Goal: Task Accomplishment & Management: Manage account settings

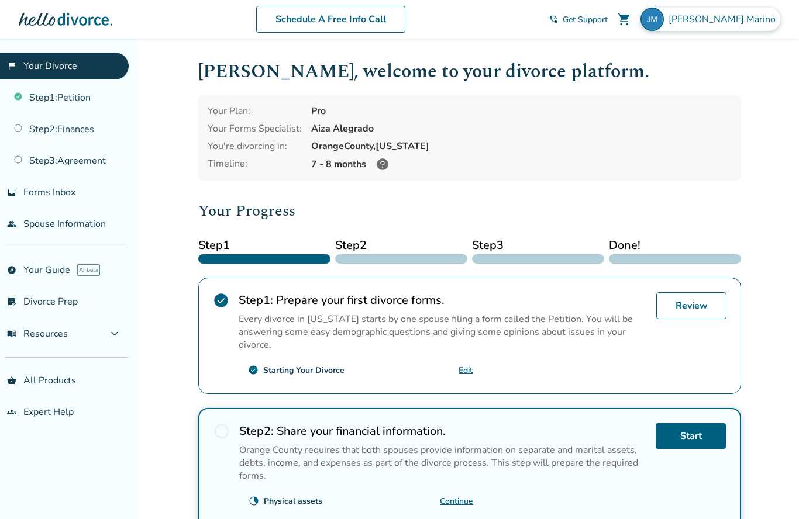
click at [749, 20] on span "[PERSON_NAME]" at bounding box center [725, 19] width 112 height 13
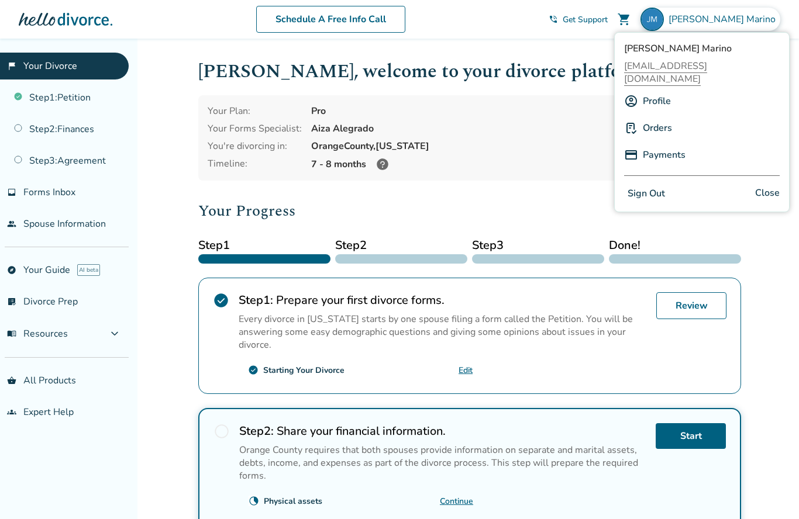
scroll to position [1, 0]
click at [740, 20] on span "[PERSON_NAME]" at bounding box center [725, 19] width 112 height 13
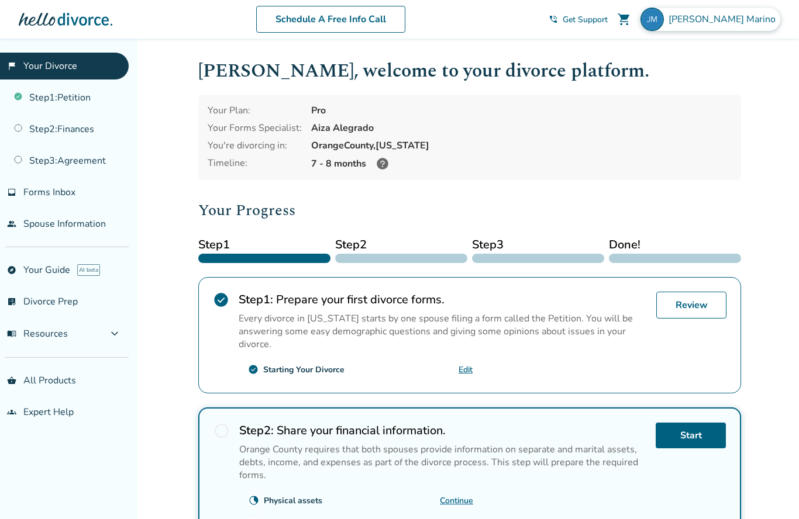
click at [664, 20] on img at bounding box center [652, 19] width 23 height 23
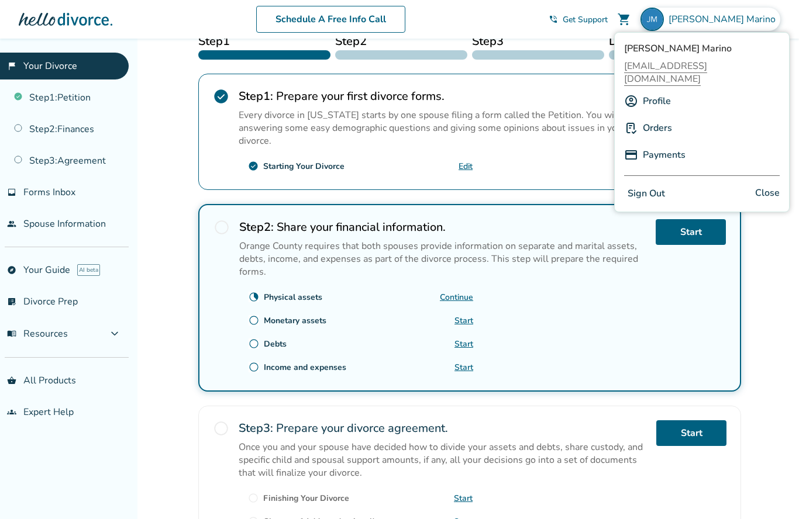
click at [658, 90] on link "Profile" at bounding box center [657, 101] width 28 height 22
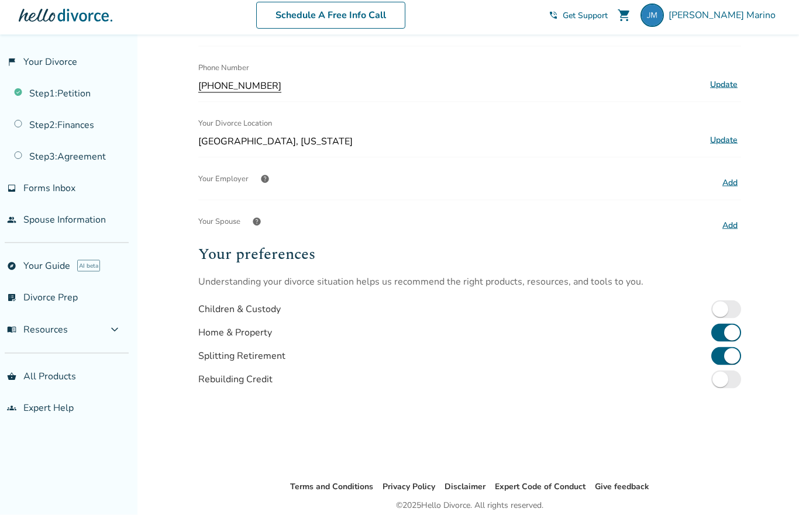
scroll to position [253, 0]
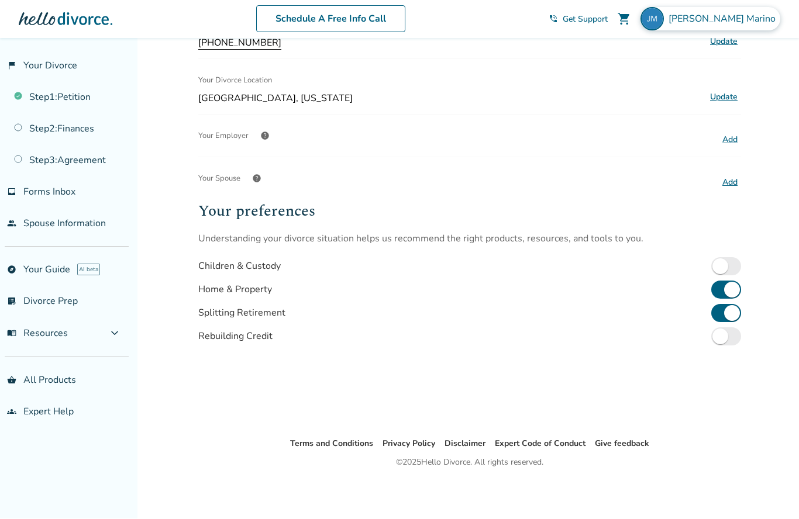
click at [664, 22] on img at bounding box center [652, 19] width 23 height 23
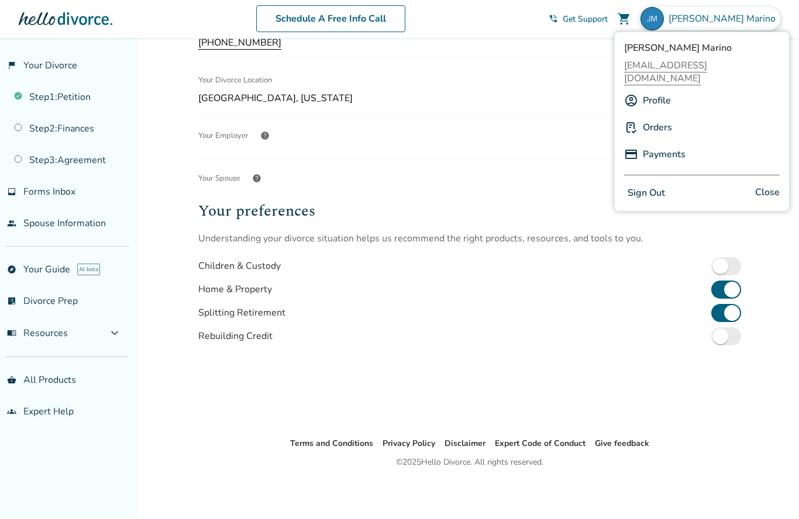
click at [636, 19] on div "shopping_cart" at bounding box center [623, 19] width 23 height 23
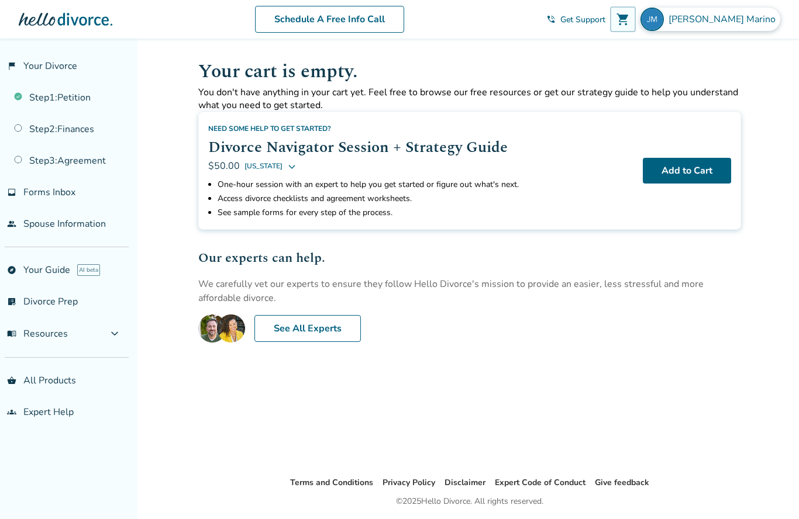
click at [664, 18] on img at bounding box center [652, 19] width 23 height 23
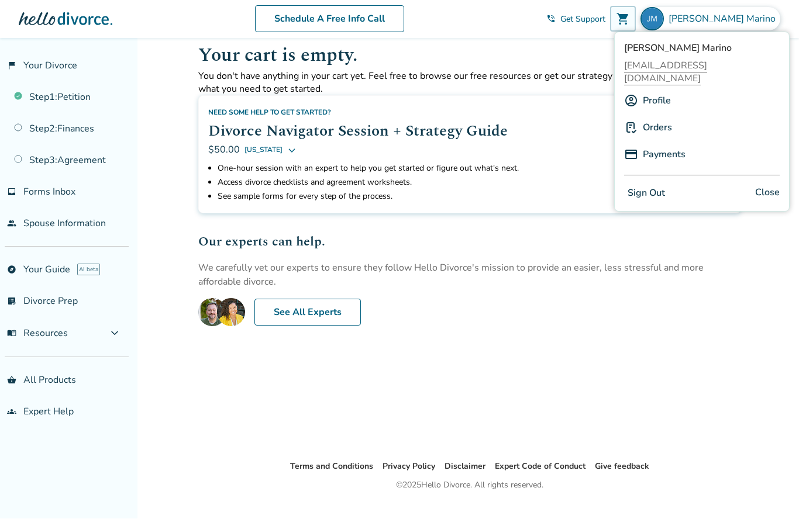
scroll to position [90, 0]
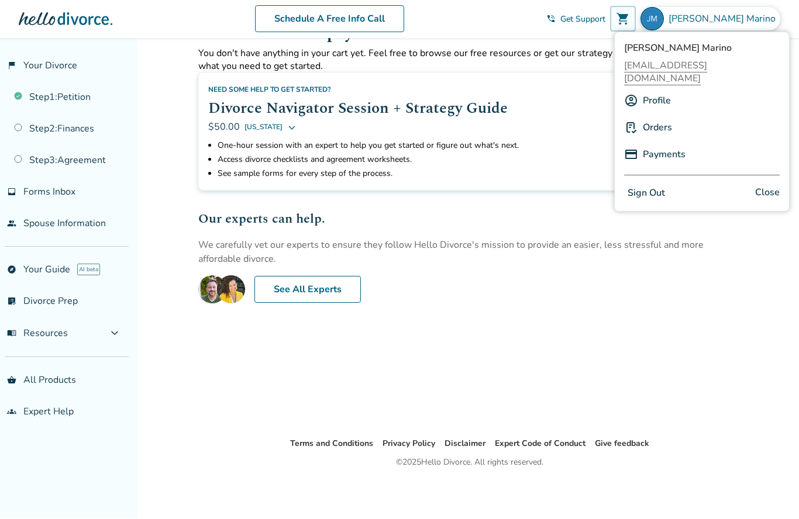
click at [664, 18] on img at bounding box center [652, 19] width 23 height 23
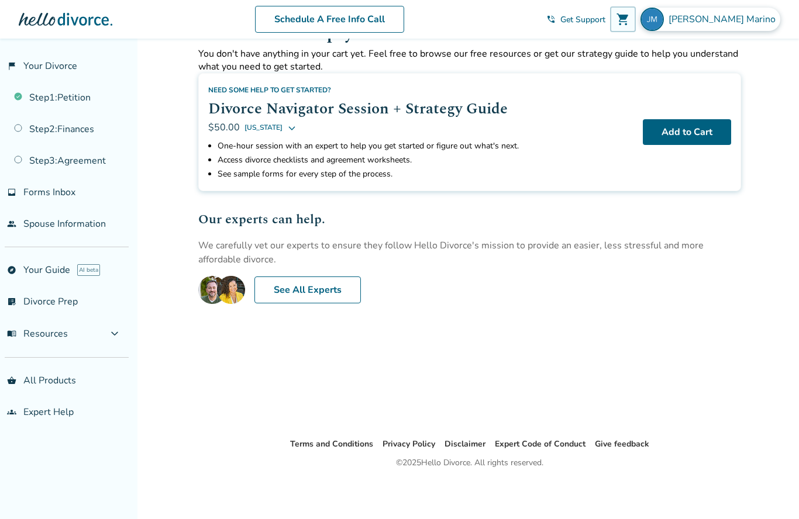
scroll to position [0, 0]
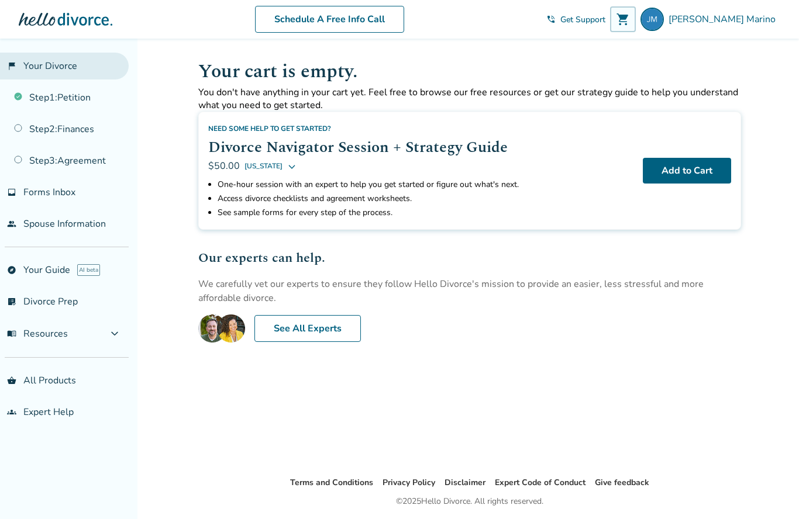
click at [58, 66] on link "flag_2 Your Divorce" at bounding box center [64, 66] width 129 height 27
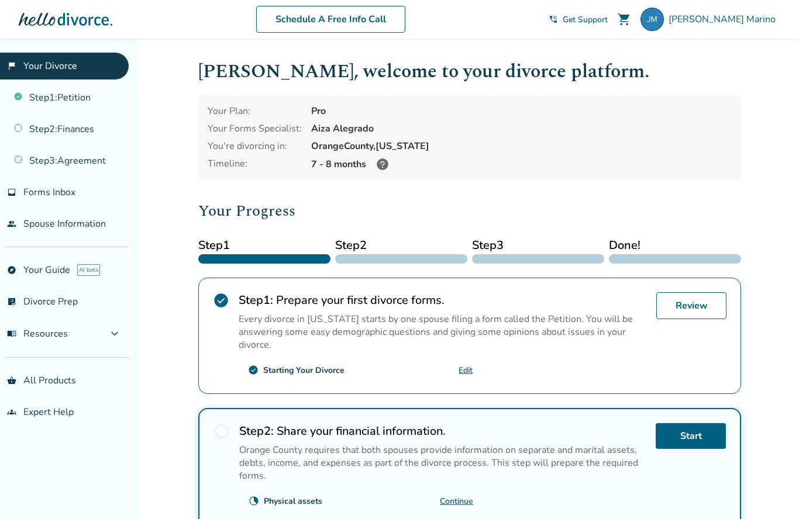
click at [631, 19] on span "shopping_cart" at bounding box center [624, 19] width 14 height 14
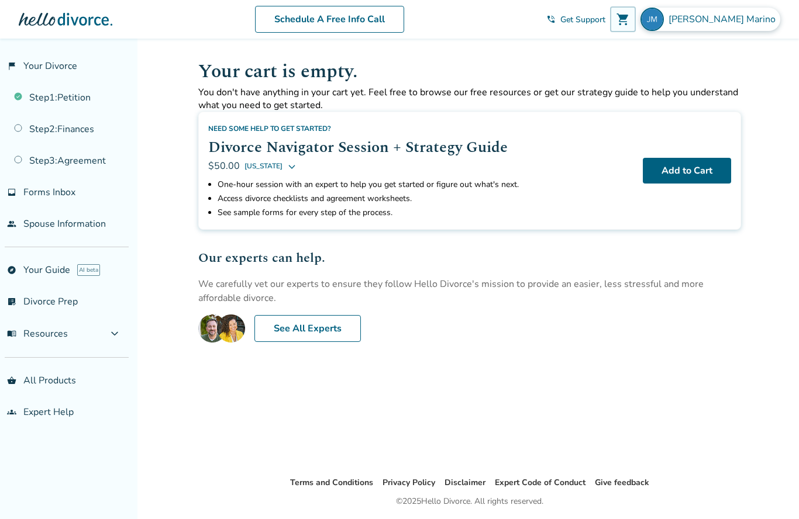
click at [664, 17] on img at bounding box center [652, 19] width 23 height 23
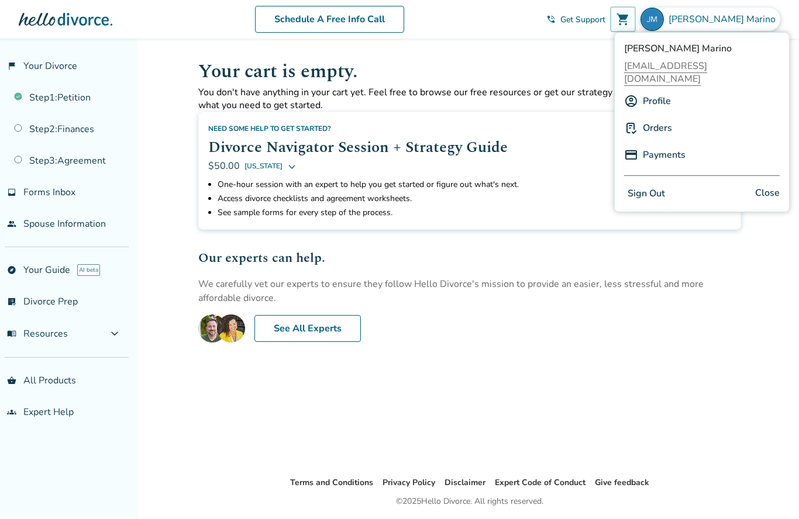
click at [666, 91] on link "Profile" at bounding box center [657, 101] width 28 height 22
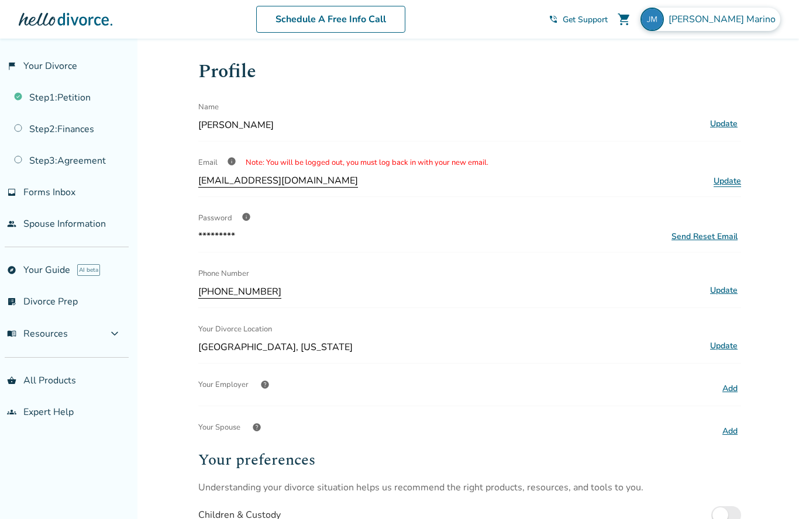
click at [664, 20] on img at bounding box center [652, 19] width 23 height 23
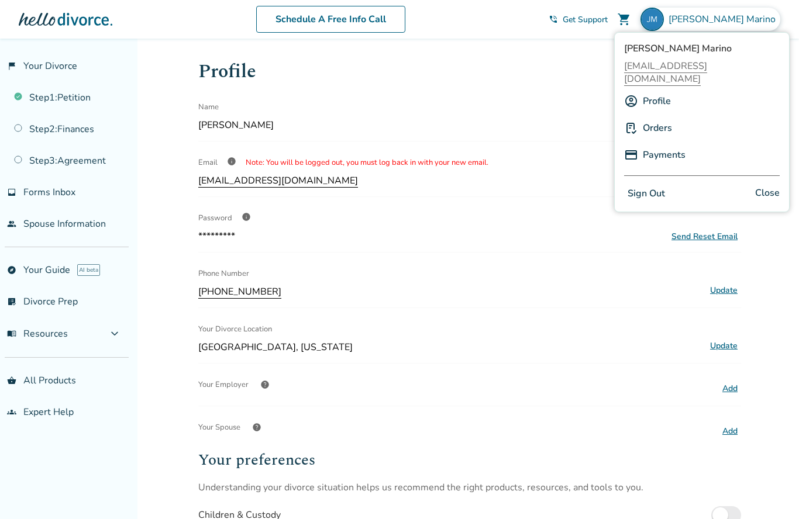
click at [680, 144] on link "Payments" at bounding box center [664, 155] width 43 height 22
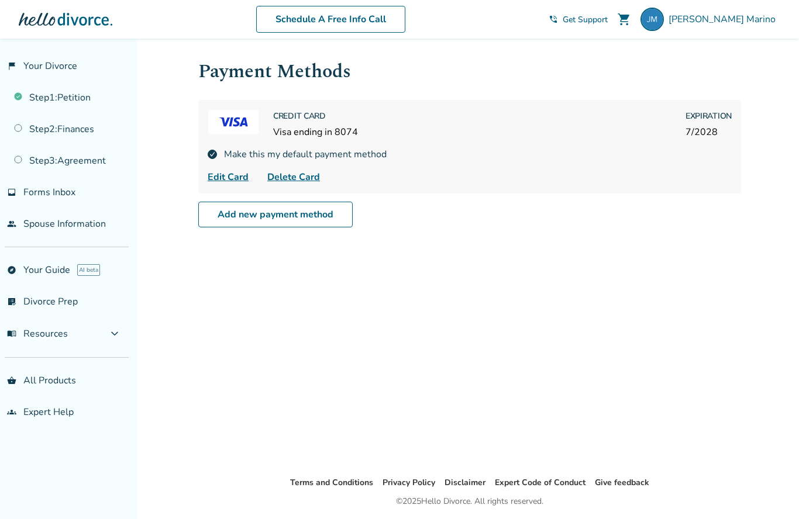
click at [291, 173] on span "Delete Card" at bounding box center [293, 177] width 53 height 14
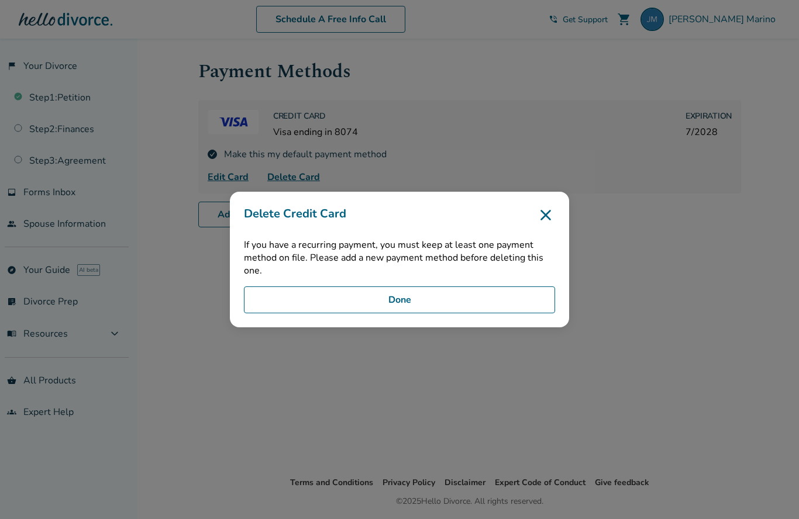
click at [414, 314] on button "Done" at bounding box center [399, 300] width 311 height 27
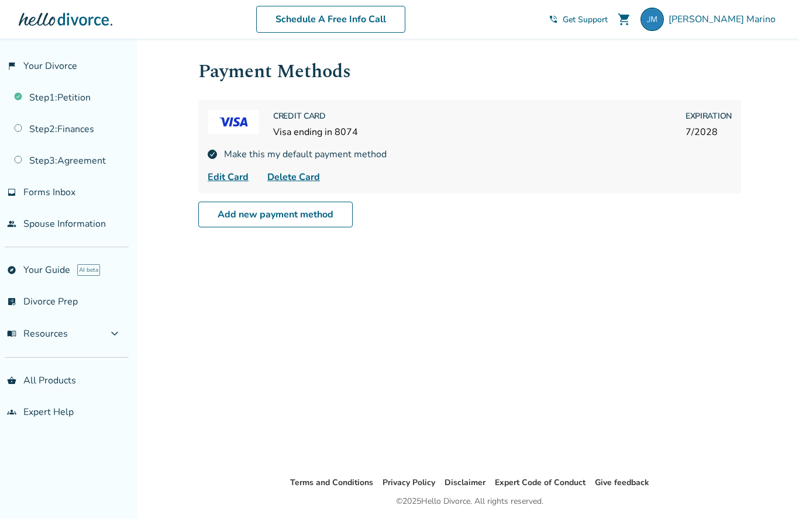
click at [211, 156] on img at bounding box center [212, 154] width 9 height 9
click at [220, 184] on span "Edit Card" at bounding box center [228, 177] width 41 height 14
select select "**"
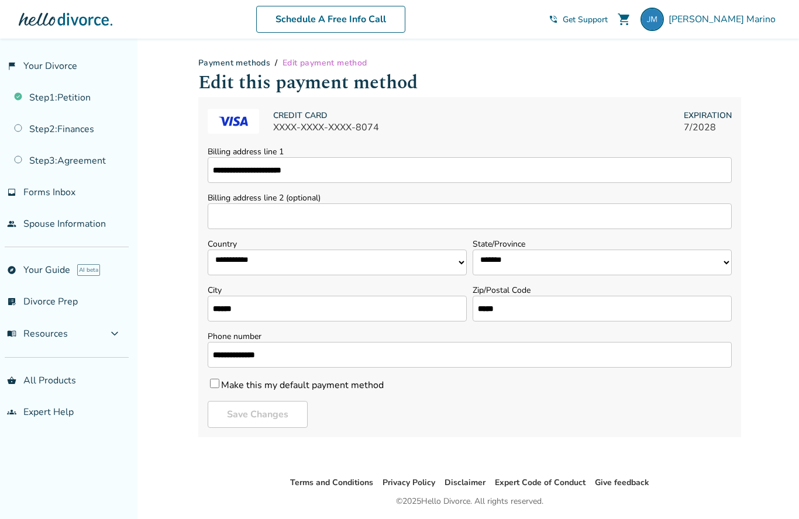
click at [218, 381] on label "Make this my default payment method" at bounding box center [296, 384] width 176 height 15
click at [481, 68] on div "Payment methods / Edit payment method" at bounding box center [469, 62] width 543 height 11
click at [664, 19] on img at bounding box center [652, 19] width 23 height 23
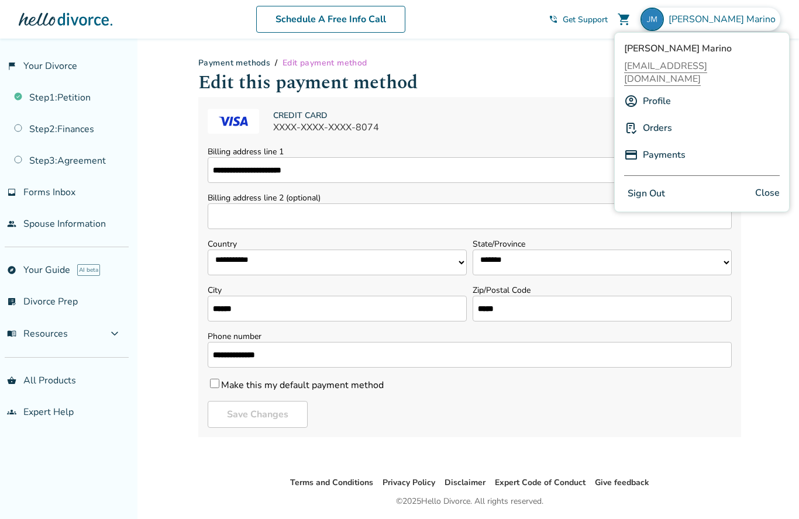
click at [677, 144] on link "Payments" at bounding box center [664, 155] width 43 height 22
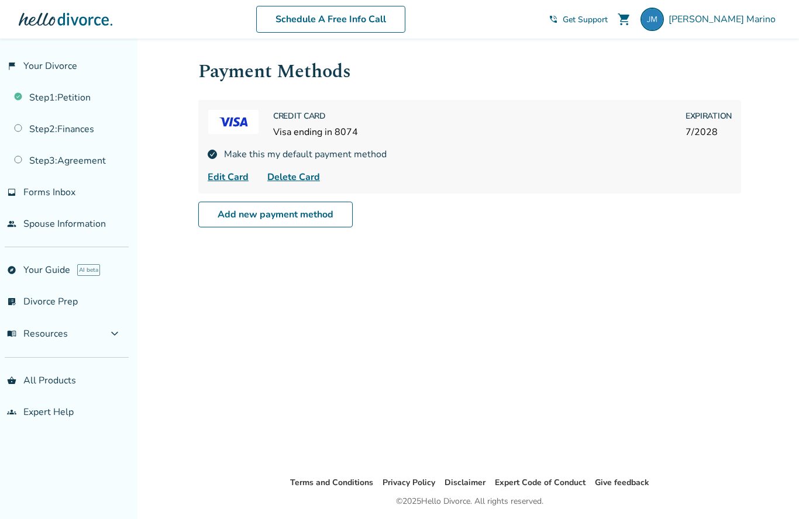
click at [281, 182] on span "Delete Card" at bounding box center [293, 177] width 53 height 14
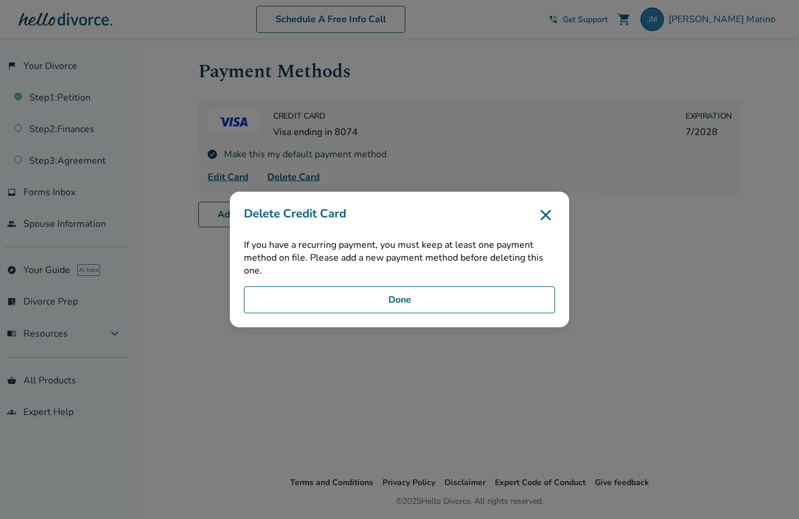
click at [388, 314] on button "Done" at bounding box center [399, 300] width 311 height 27
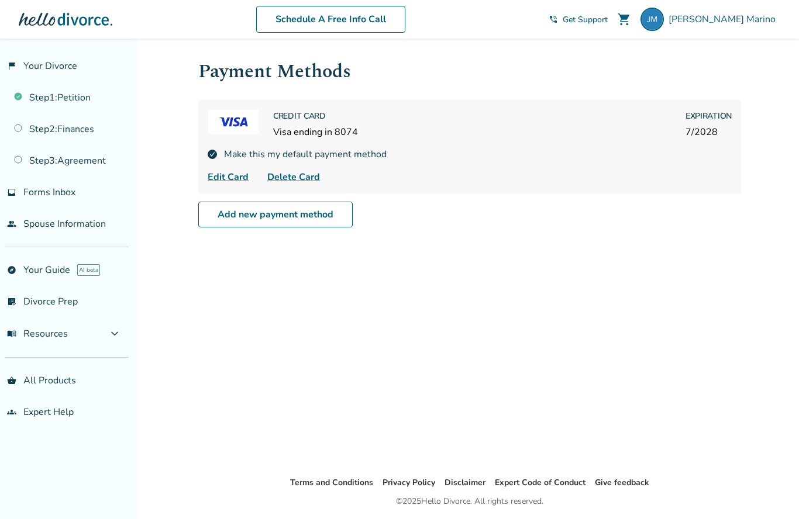
click at [713, 138] on span "7 / 2028" at bounding box center [709, 132] width 46 height 13
click at [664, 22] on img at bounding box center [652, 19] width 23 height 23
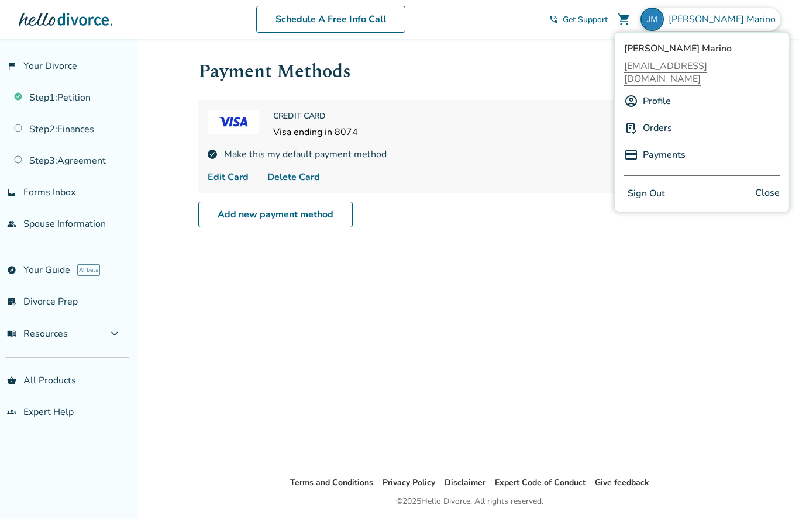
click at [661, 119] on link "Orders" at bounding box center [657, 128] width 29 height 22
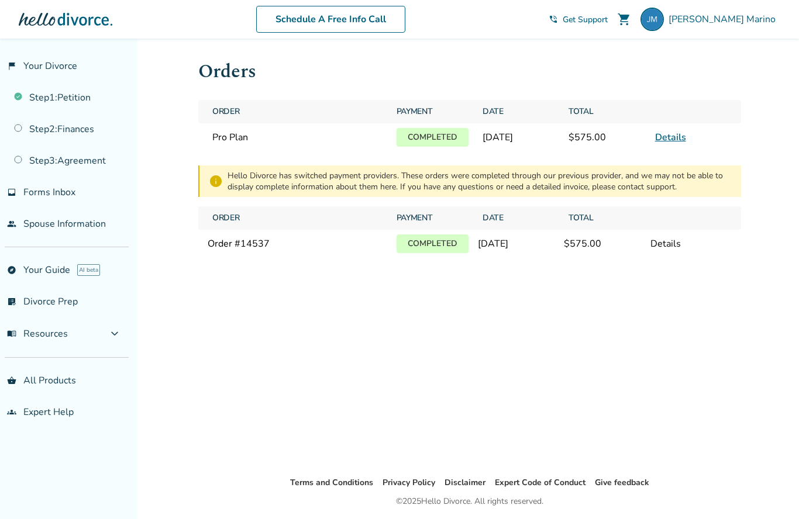
click at [667, 246] on div "Details" at bounding box center [691, 244] width 81 height 13
click at [664, 18] on img at bounding box center [652, 19] width 23 height 23
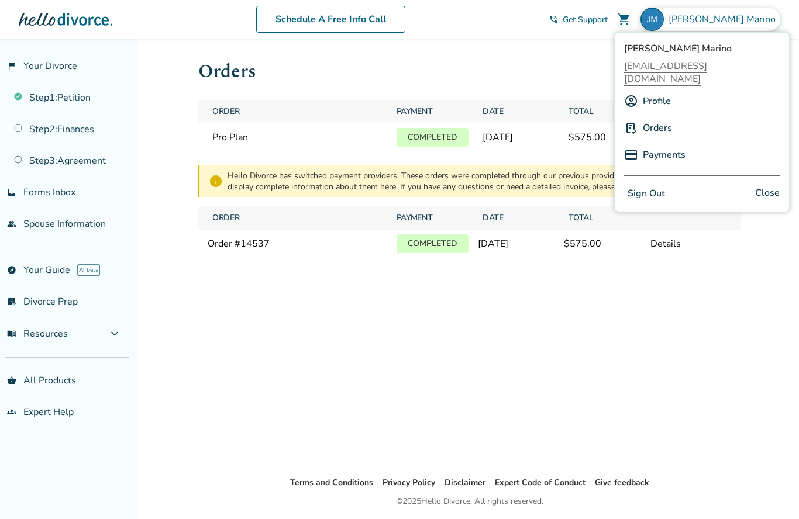
click at [662, 117] on link "Orders" at bounding box center [657, 128] width 29 height 22
click at [675, 145] on link "Payments" at bounding box center [664, 155] width 43 height 22
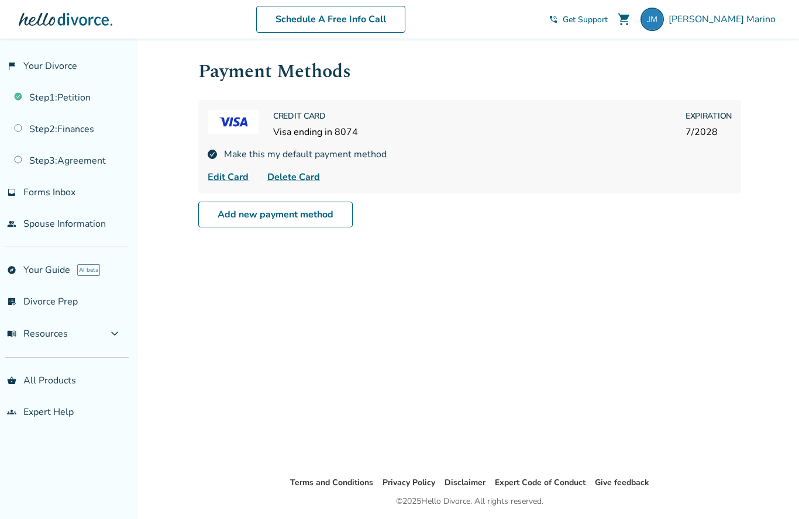
click at [226, 176] on span "Edit Card" at bounding box center [228, 177] width 41 height 14
select select "**"
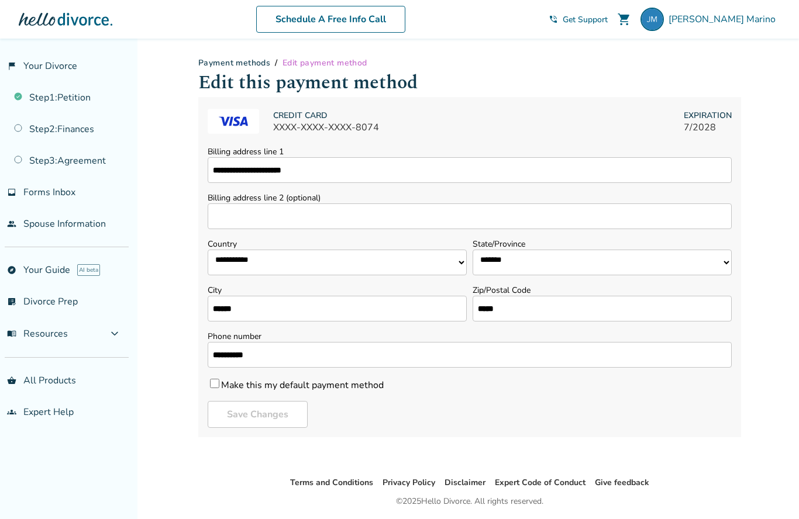
click at [205, 383] on form "**********" at bounding box center [469, 267] width 543 height 340
click at [251, 64] on link "Payment methods" at bounding box center [234, 62] width 72 height 11
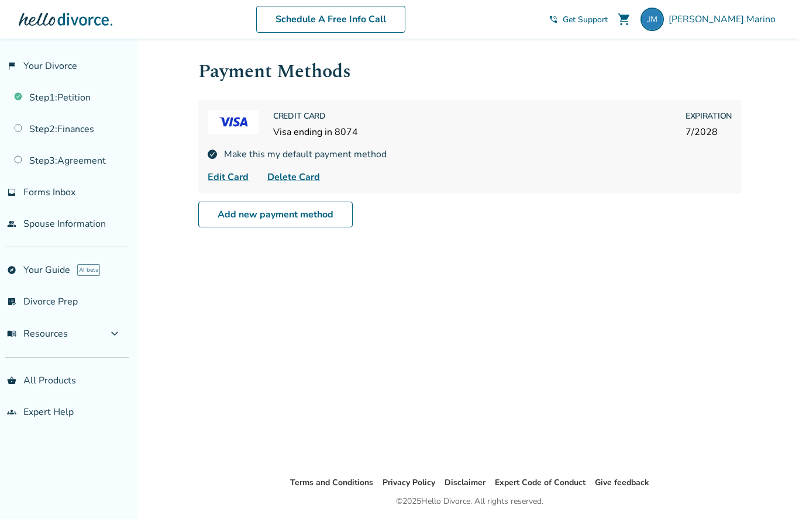
click at [291, 180] on span "Delete Card" at bounding box center [293, 177] width 53 height 14
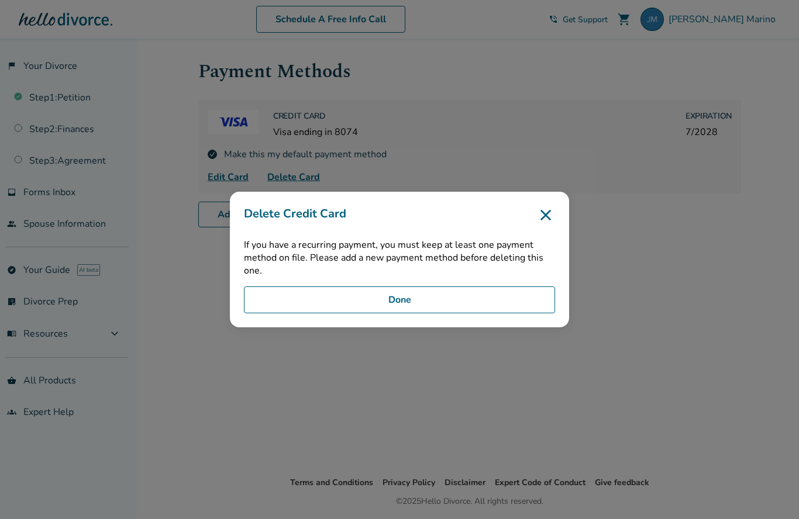
click at [554, 225] on icon at bounding box center [545, 215] width 19 height 19
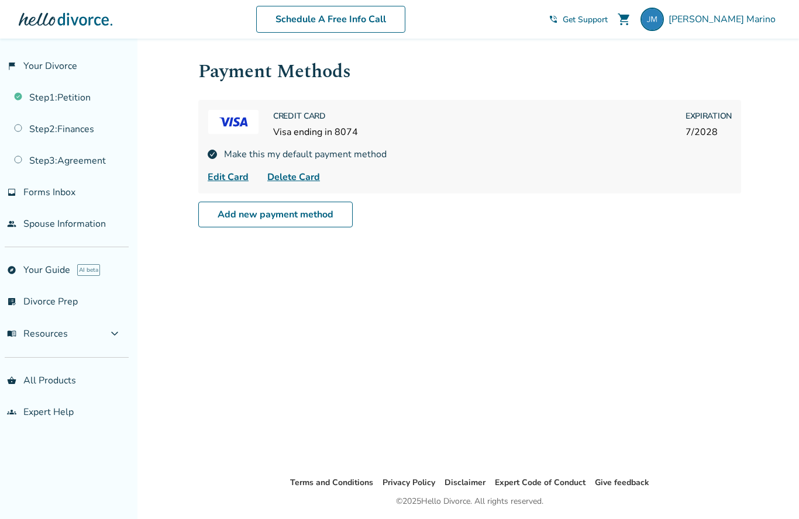
click at [210, 156] on img at bounding box center [212, 154] width 9 height 9
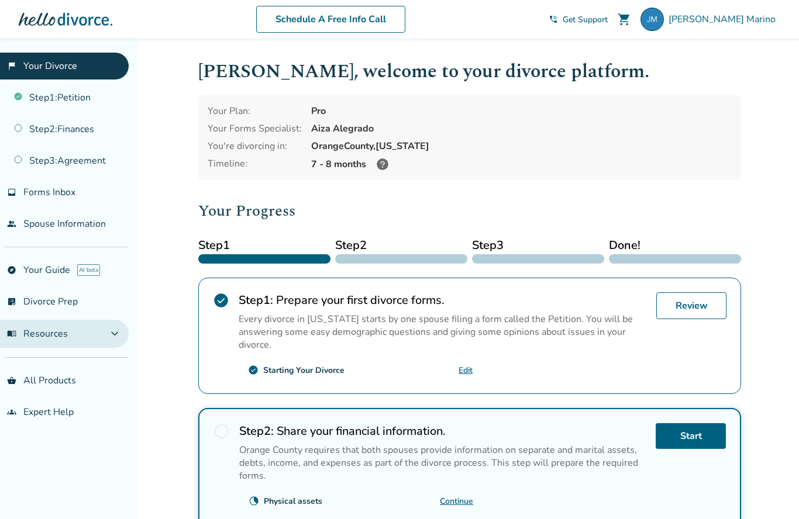
click at [37, 333] on span "menu_book Resources" at bounding box center [37, 334] width 61 height 13
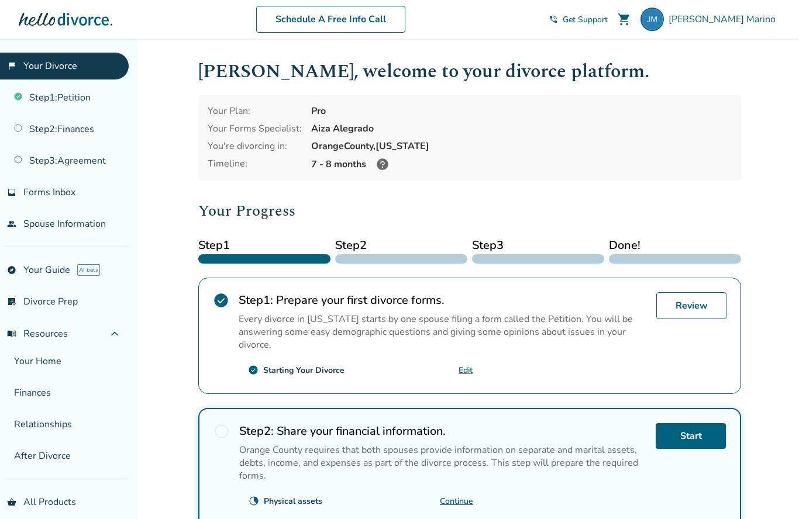
click at [631, 21] on span "shopping_cart" at bounding box center [624, 19] width 14 height 14
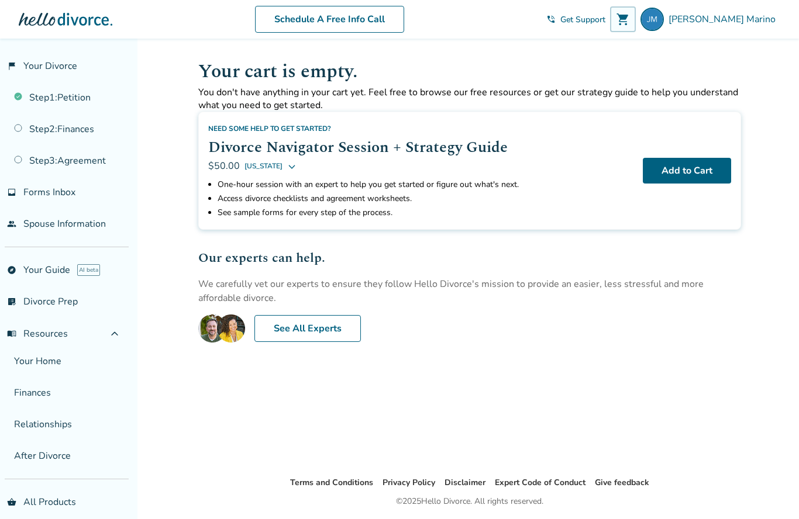
scroll to position [90, 0]
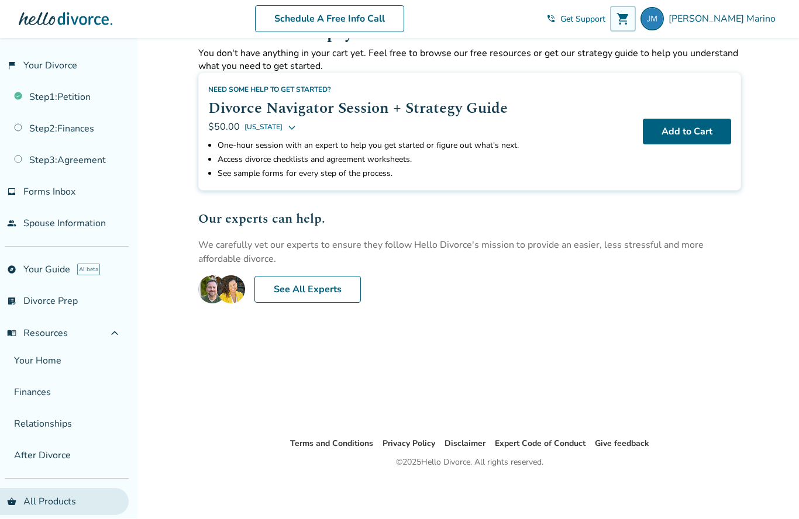
click at [25, 508] on link "shopping_basket All Products" at bounding box center [64, 502] width 129 height 27
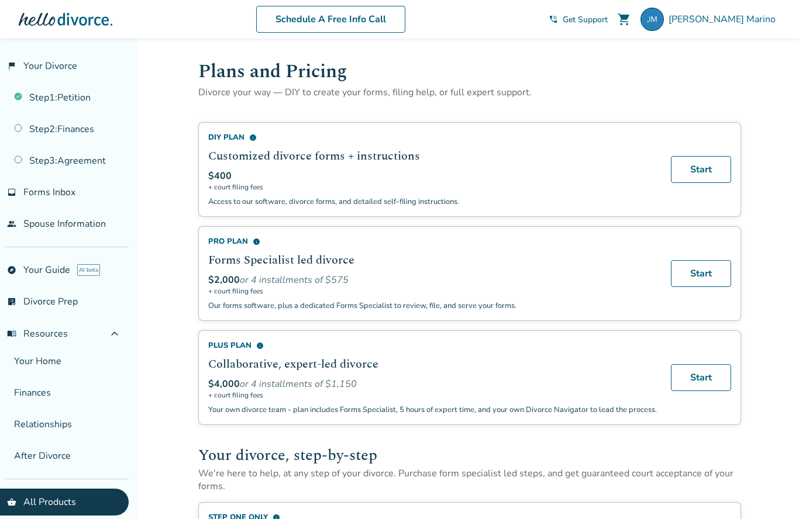
click at [656, 351] on div "Plus Plan info" at bounding box center [432, 345] width 449 height 11
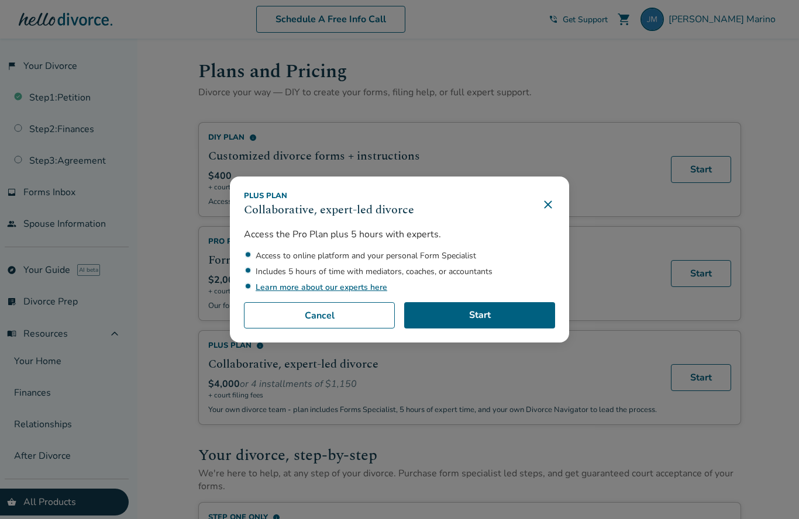
click at [552, 212] on icon at bounding box center [548, 205] width 14 height 14
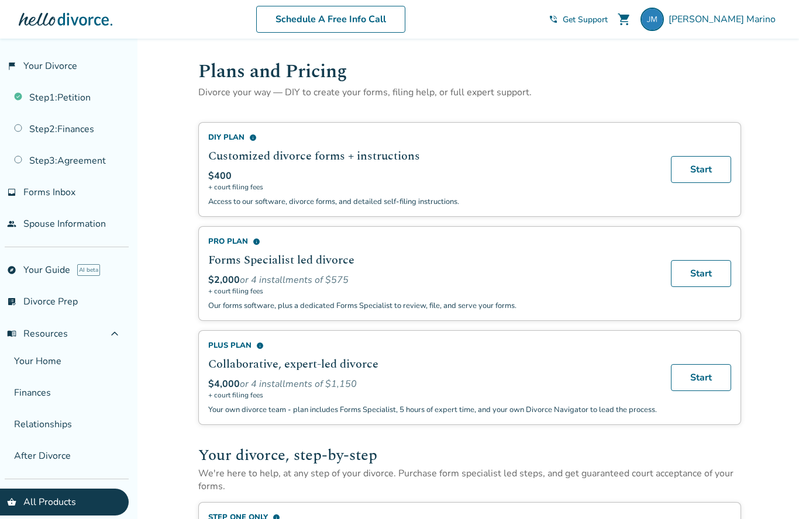
click at [631, 19] on span "shopping_cart" at bounding box center [624, 19] width 14 height 14
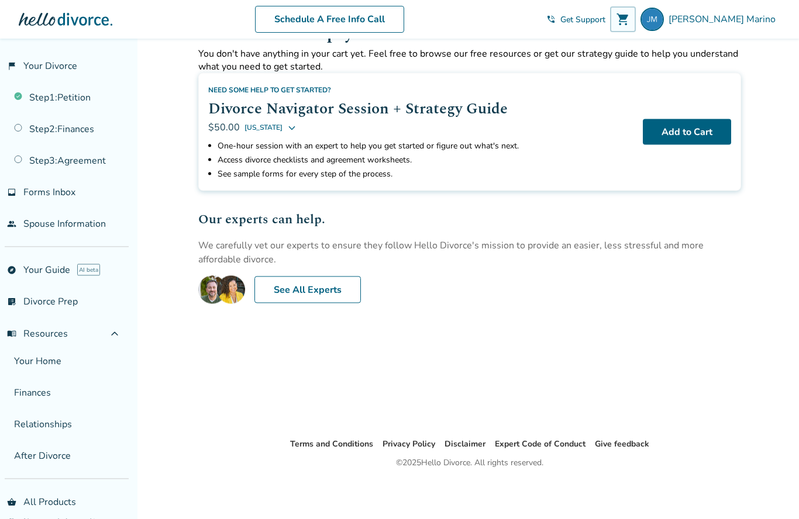
scroll to position [90, 0]
click at [39, 94] on link "Step 1 : Petition" at bounding box center [64, 97] width 129 height 27
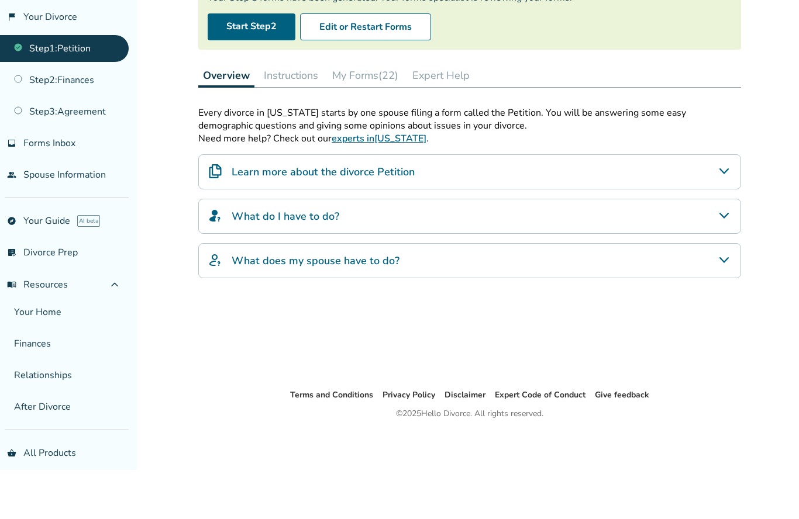
scroll to position [111, 0]
